Goal: Information Seeking & Learning: Learn about a topic

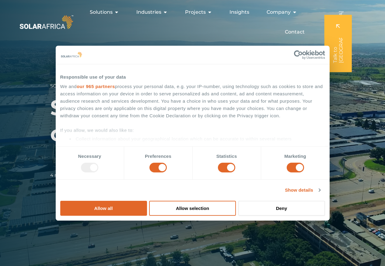
click at [325, 201] on div "Allow all Customize Allow selection Deny" at bounding box center [192, 208] width 265 height 15
click at [236, 201] on button "Allow selection" at bounding box center [192, 208] width 87 height 15
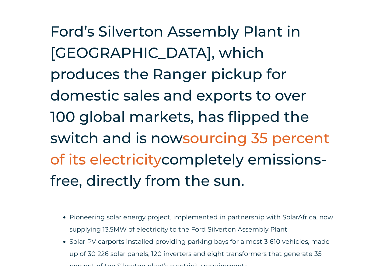
scroll to position [329, 0]
